Goal: Communication & Community: Answer question/provide support

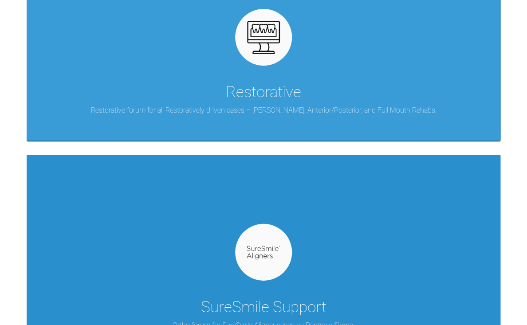
click at [278, 238] on div at bounding box center [263, 252] width 57 height 57
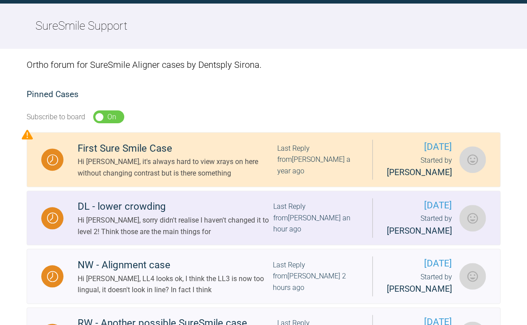
click at [196, 215] on div "DL - lower crowding" at bounding box center [176, 207] width 196 height 16
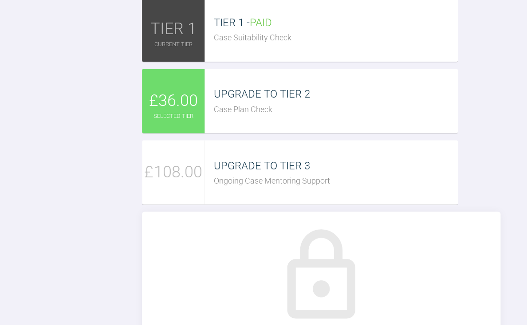
scroll to position [3587, 0]
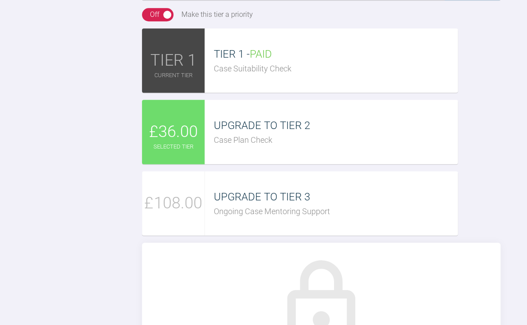
scroll to position [3593, 0]
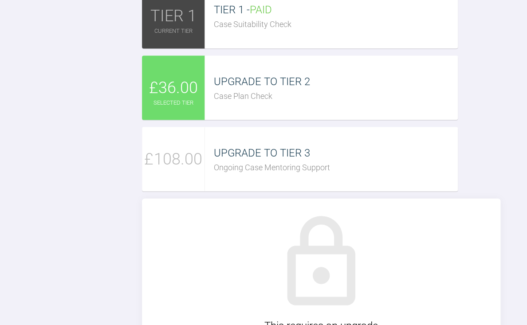
scroll to position [3638, 0]
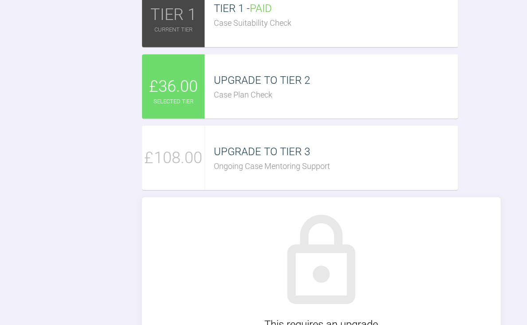
drag, startPoint x: 454, startPoint y: 294, endPoint x: 462, endPoint y: 324, distance: 31.6
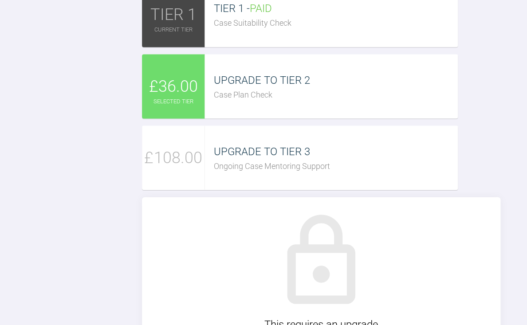
scroll to position [25, 0]
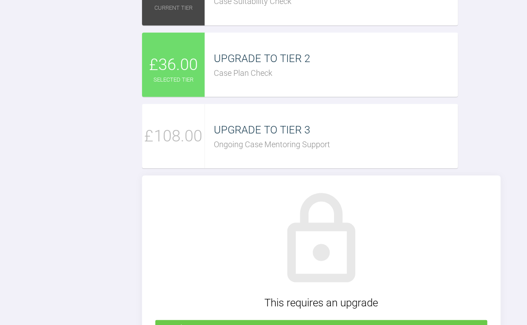
scroll to position [3664, 0]
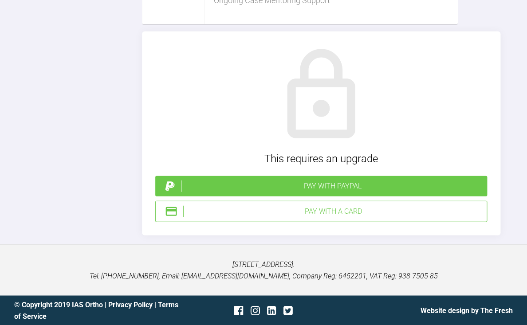
scroll to position [4110, 0]
type textarea "Hi [PERSON_NAME], Thanks so much! All makes sense Set up back and think it look…"
click at [318, 217] on div "Pay with a Card" at bounding box center [333, 211] width 300 height 12
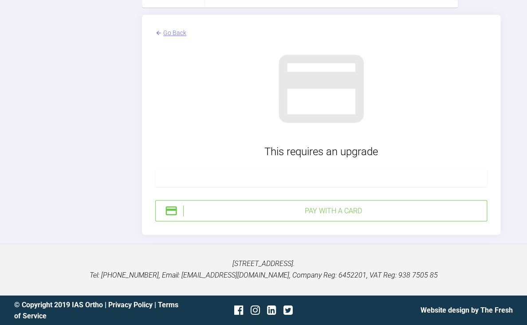
click at [231, 235] on div "Go Back This requires an upgrade Pay with a Card" at bounding box center [321, 125] width 358 height 220
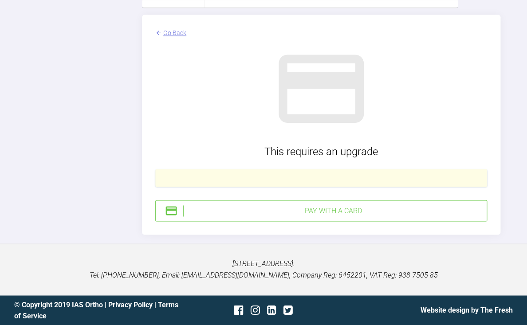
click at [224, 129] on div "Go Back This requires an upgrade Pay with a Card" at bounding box center [321, 125] width 358 height 220
click at [383, 217] on div "Pay with a Card" at bounding box center [333, 211] width 300 height 12
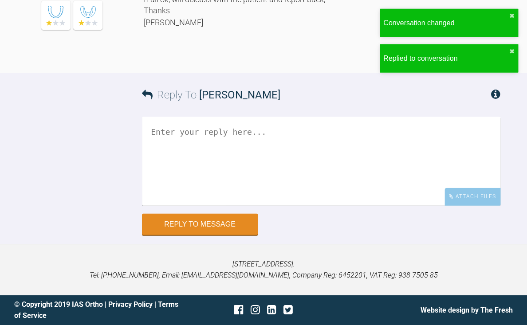
scroll to position [3843, 0]
